Goal: Complete application form

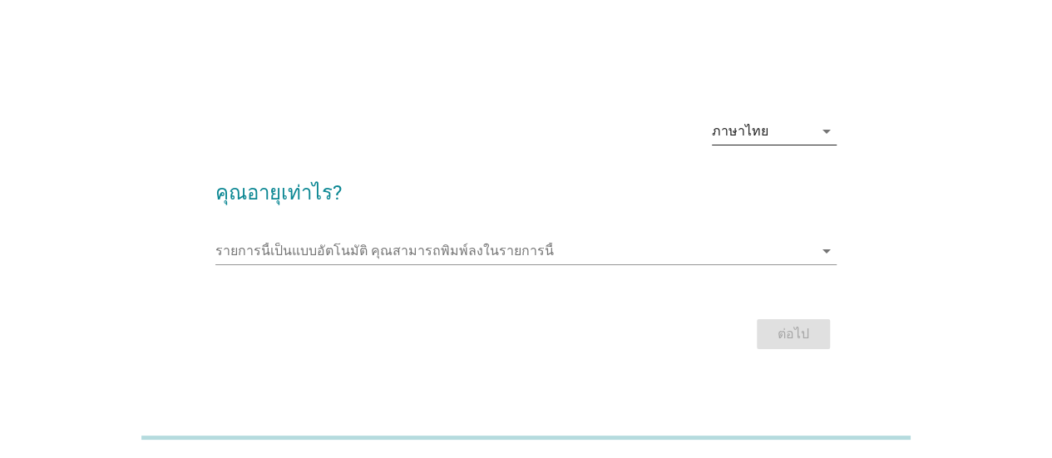
click at [805, 126] on div "ภาษาไทย" at bounding box center [762, 131] width 101 height 27
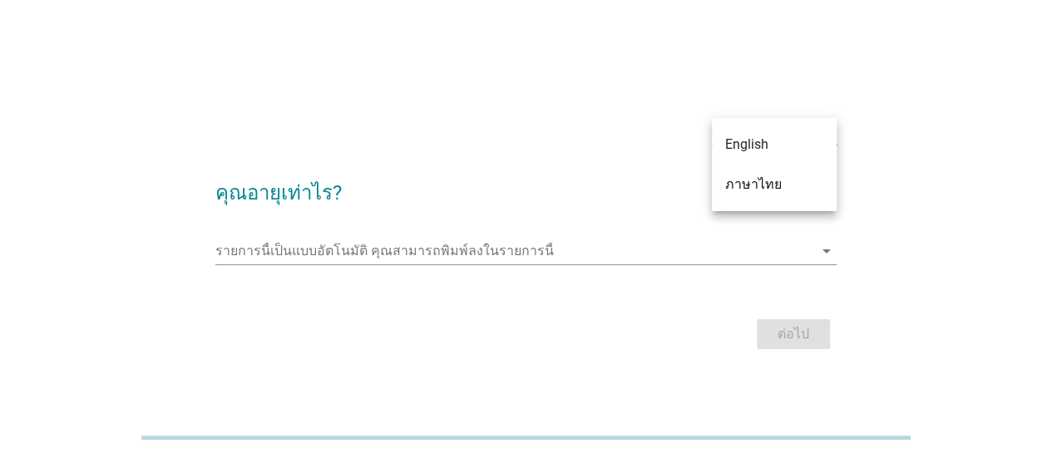
click at [616, 186] on h2 "คุณอายุเท่าไร?" at bounding box center [525, 184] width 621 height 47
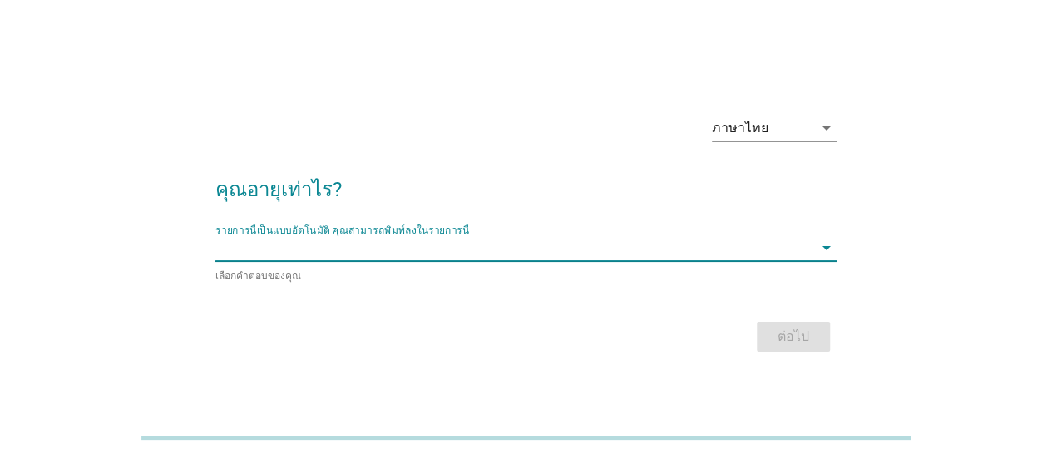
click at [472, 252] on input "รายการนี้เป็นแบบอัตโนมัติ คุณสามารถพิมพ์ลงในรายการนี้" at bounding box center [514, 248] width 598 height 27
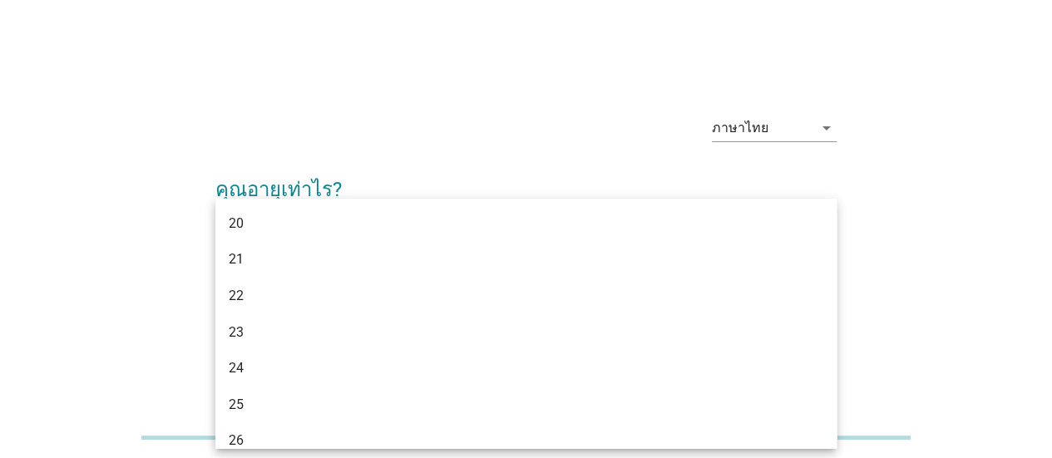
type input "28"
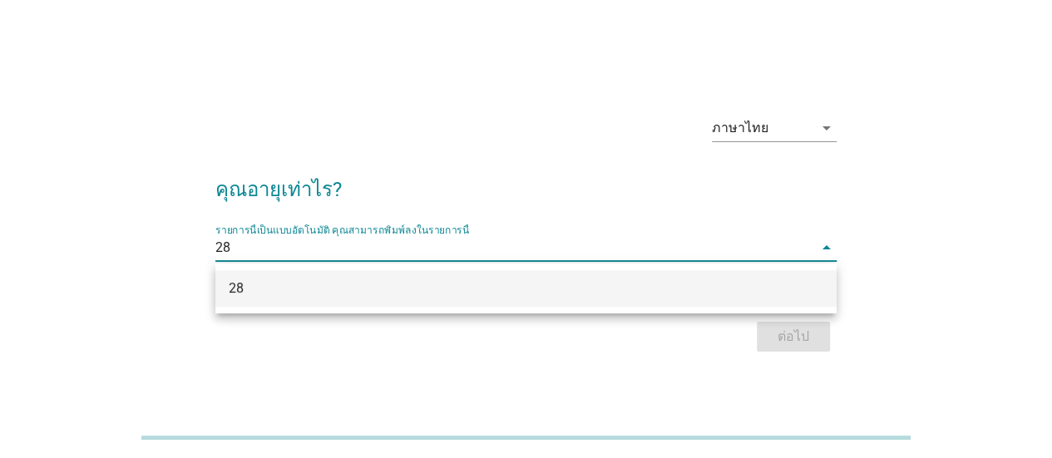
click at [687, 290] on div "28" at bounding box center [501, 289] width 545 height 20
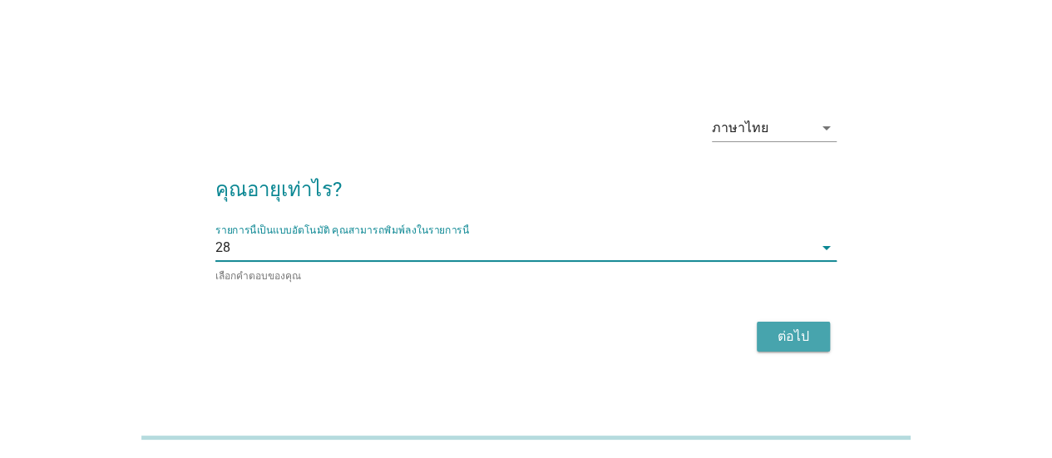
click at [807, 339] on div "ต่อไป" at bounding box center [793, 337] width 47 height 20
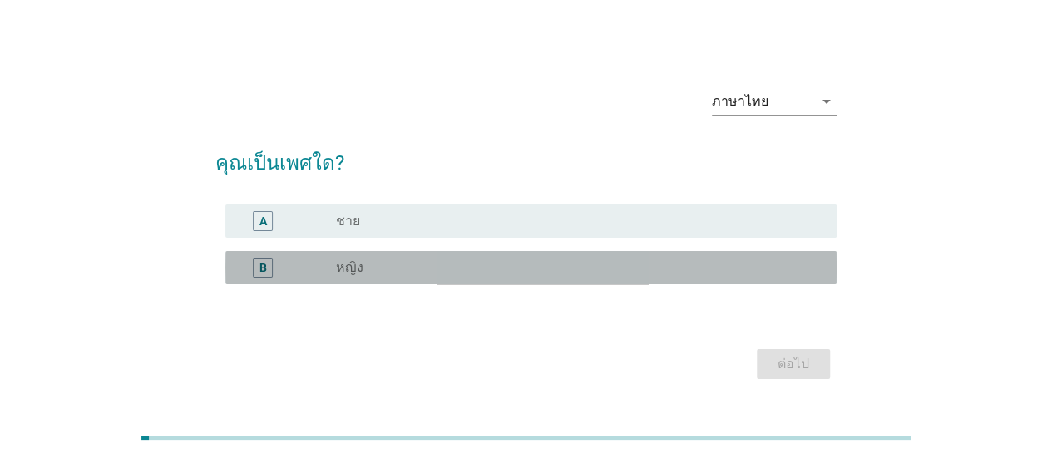
click at [351, 269] on label "หญิง" at bounding box center [349, 268] width 27 height 17
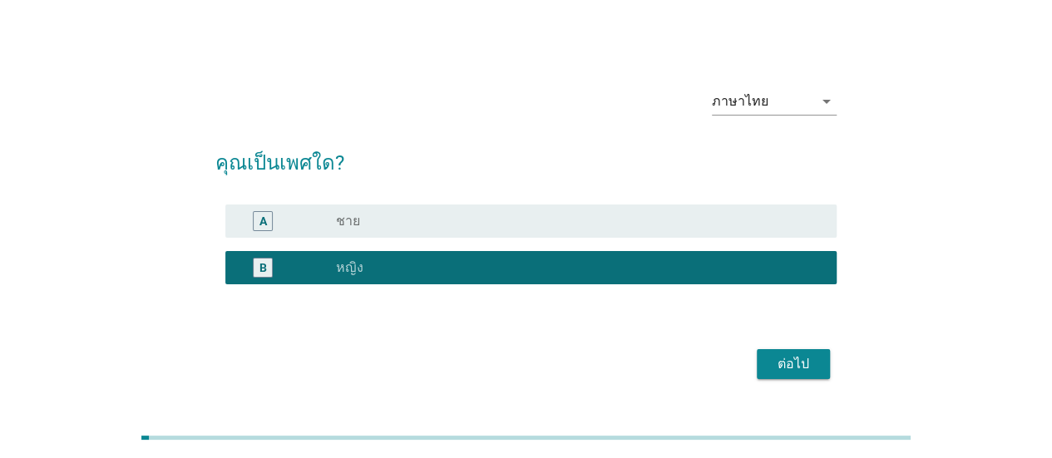
click at [783, 365] on div "ต่อไป" at bounding box center [793, 364] width 47 height 20
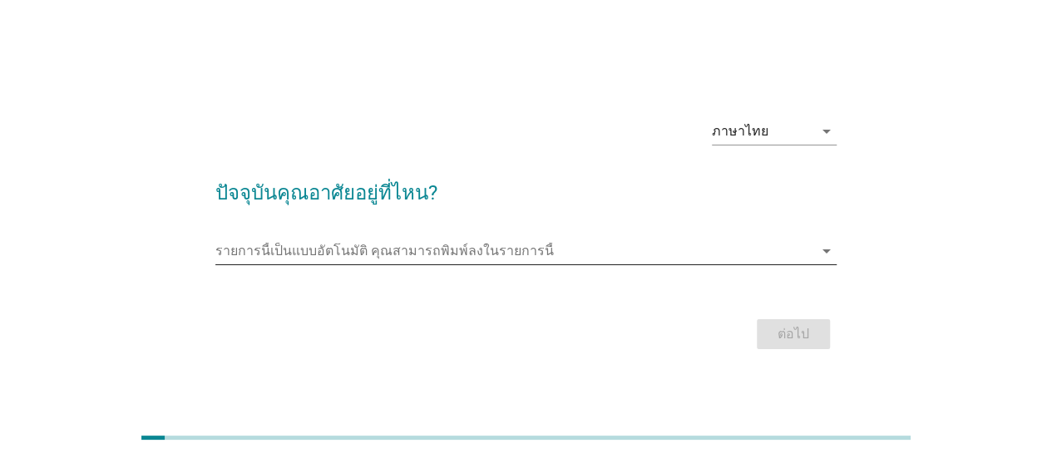
click at [337, 256] on input "รายการนี้เป็นแบบอัตโนมัติ คุณสามารถพิมพ์ลงในรายการนี้" at bounding box center [514, 251] width 598 height 27
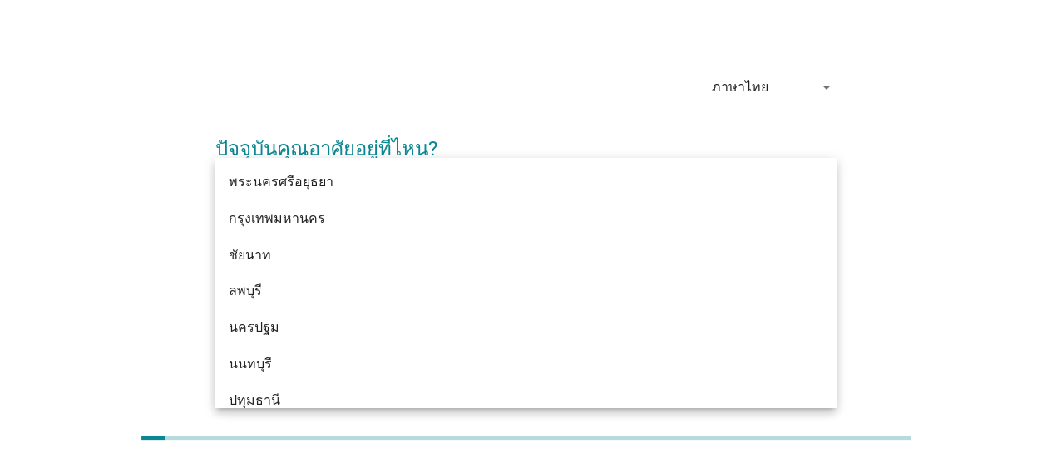
scroll to position [1414, 0]
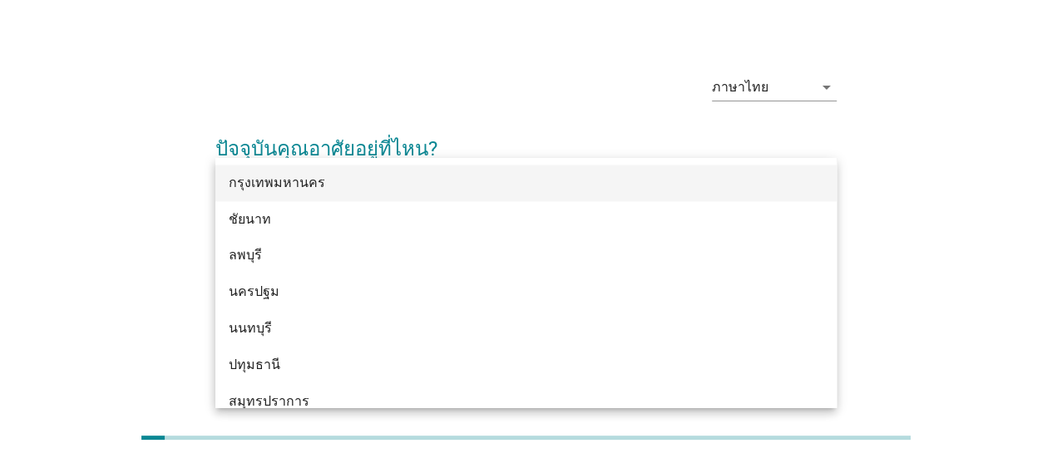
click at [354, 192] on div "กรุงเทพมหานคร" at bounding box center [501, 183] width 545 height 20
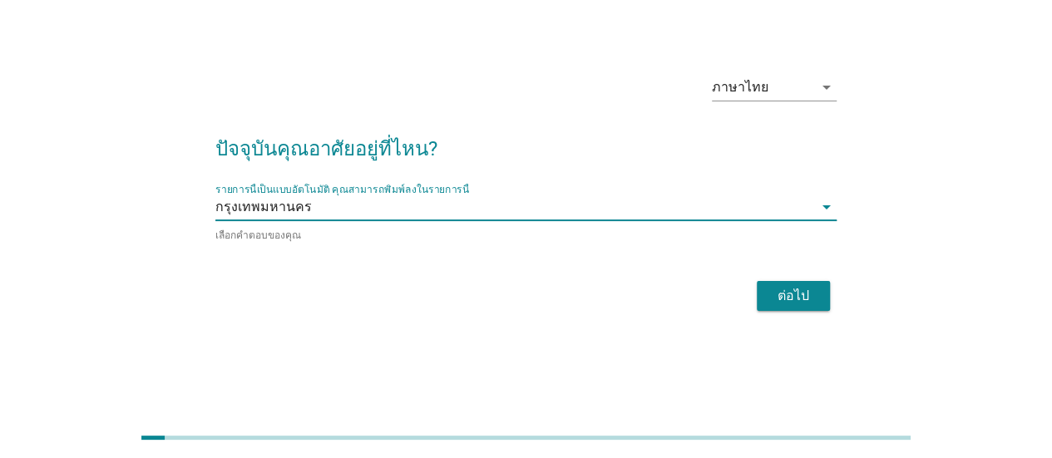
click at [789, 293] on div "ต่อไป" at bounding box center [793, 296] width 47 height 20
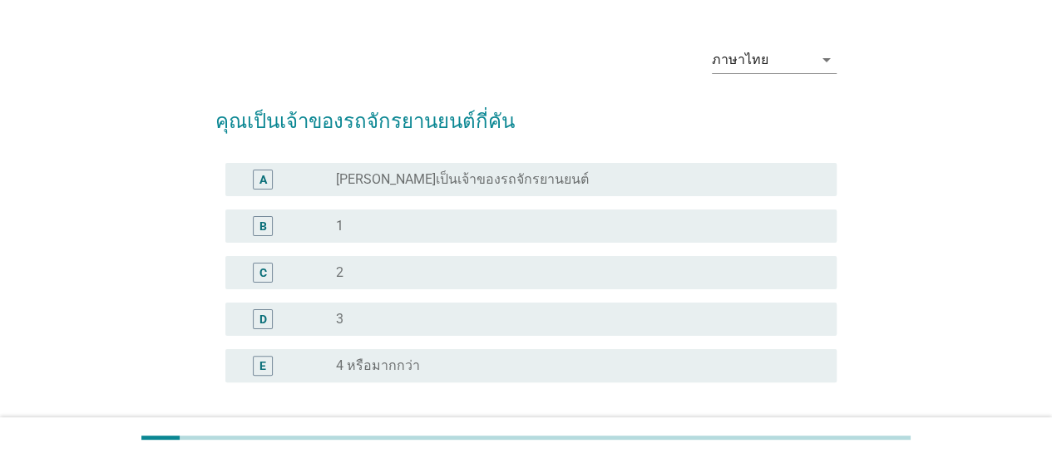
scroll to position [0, 0]
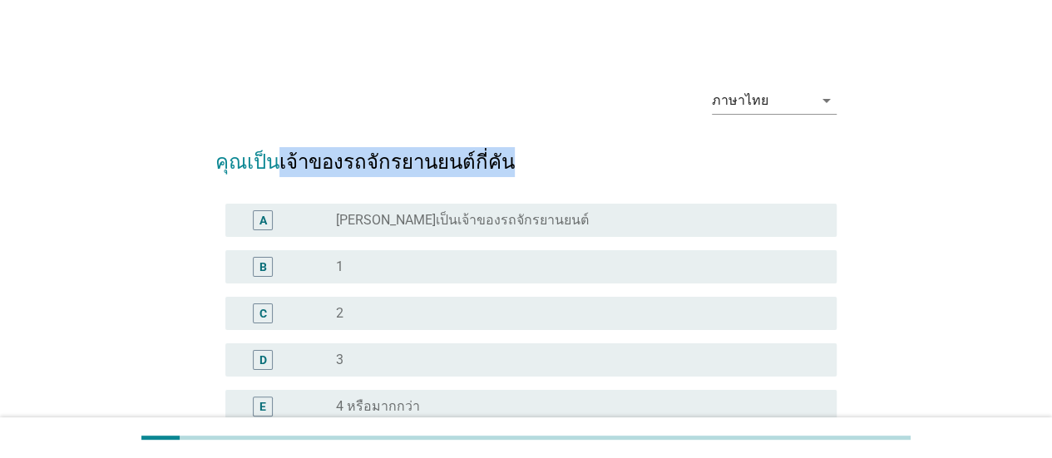
drag, startPoint x: 275, startPoint y: 162, endPoint x: 523, endPoint y: 161, distance: 248.7
click at [523, 161] on h2 "คุณเป็นเจ้าของรถจักรยานยนต์กี่คัน" at bounding box center [525, 154] width 621 height 47
click at [413, 222] on label "[PERSON_NAME]เป็นเจ้าของรถจักรยานยนต์" at bounding box center [462, 220] width 253 height 17
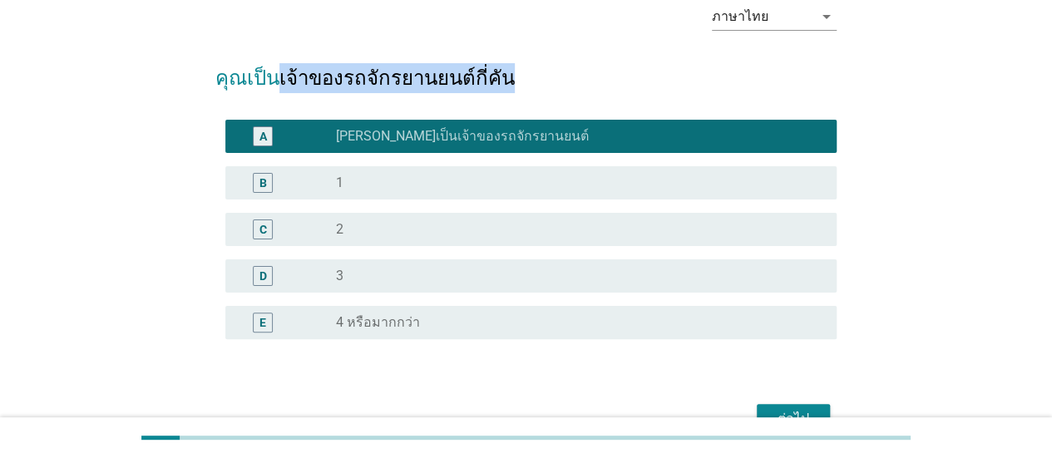
scroll to position [178, 0]
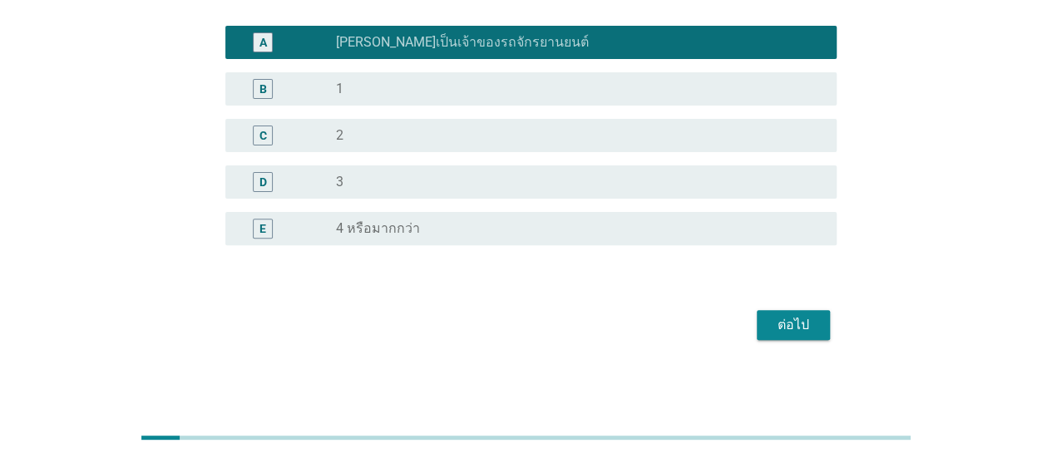
click at [769, 322] on button "ต่อไป" at bounding box center [793, 325] width 73 height 30
